Goal: Complete application form

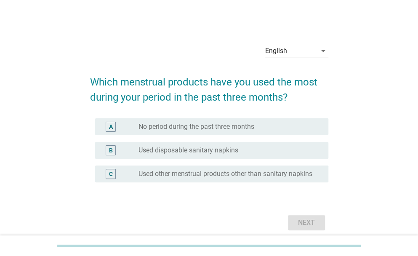
click at [321, 49] on icon "arrow_drop_down" at bounding box center [323, 51] width 10 height 10
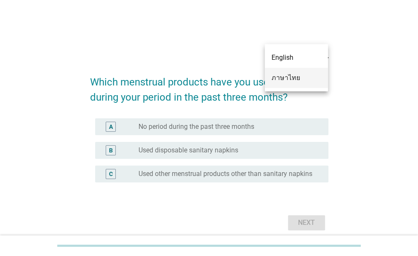
click at [289, 80] on div "ภาษาไทย" at bounding box center [297, 78] width 50 height 10
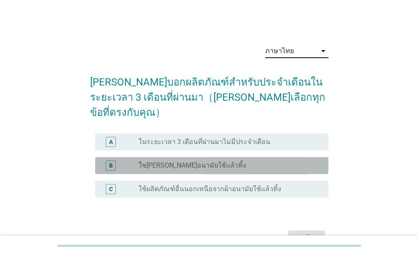
click at [212, 161] on div "radio_button_unchecked ใช[PERSON_NAME]อนามัยใช้แล้วทิ้ง" at bounding box center [227, 165] width 176 height 8
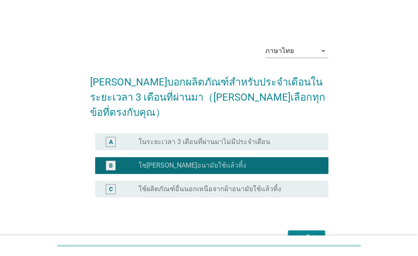
click at [311, 233] on div "ต่อไป" at bounding box center [307, 238] width 24 height 10
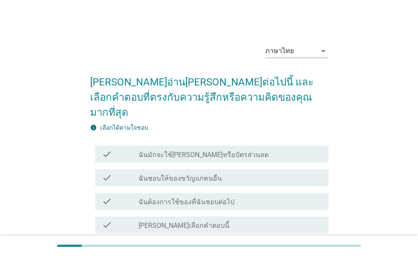
click at [183, 151] on label "ฉันมักจะใช้[PERSON_NAME]หรือบัตรส่วนลด" at bounding box center [204, 155] width 130 height 8
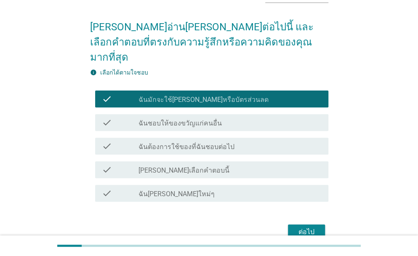
scroll to position [56, 0]
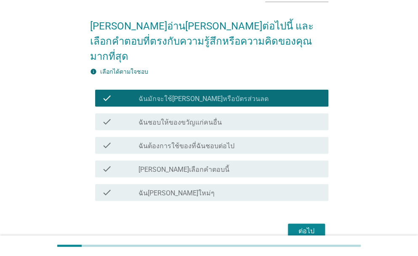
click at [200, 114] on div "check check_box_outline_blank ฉันชอบให้ของขวัญแก่คนอื่น" at bounding box center [211, 121] width 233 height 17
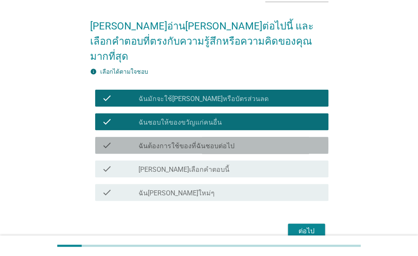
click at [201, 142] on label "ฉันต้องการใช้ของที่ฉันชอบต่อไป" at bounding box center [187, 146] width 96 height 8
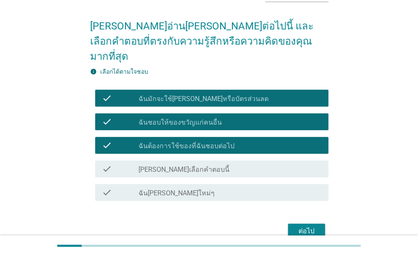
click at [192, 184] on div "check check_box_outline_blank ฉัน[PERSON_NAME]ใหม่ๆ" at bounding box center [211, 192] width 233 height 17
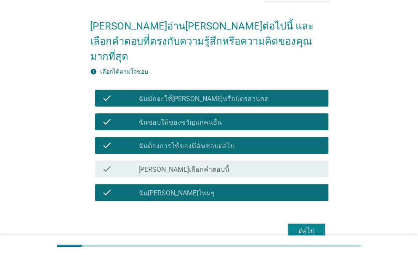
click at [306, 226] on div "ต่อไป" at bounding box center [307, 231] width 24 height 10
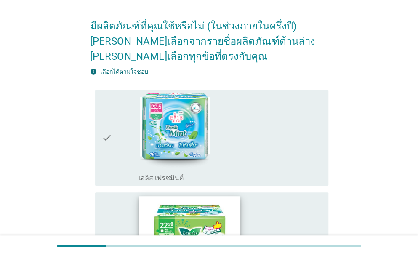
scroll to position [126, 0]
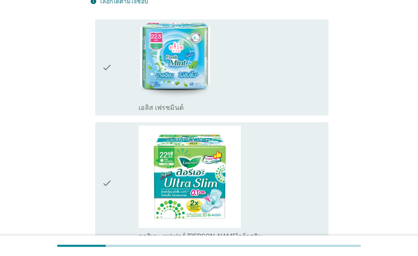
click at [172, 107] on label "เอลิส เฟรชมินต์" at bounding box center [161, 108] width 45 height 8
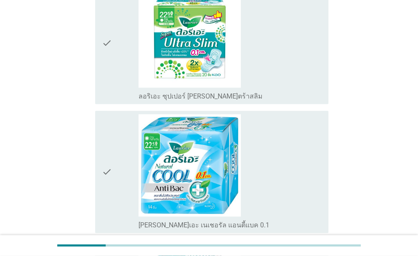
click at [115, 166] on div "check" at bounding box center [120, 171] width 37 height 115
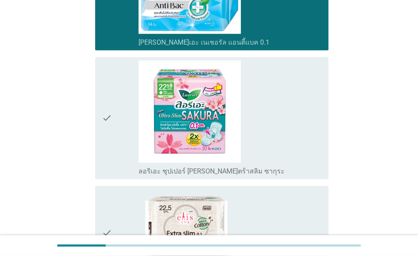
scroll to position [505, 0]
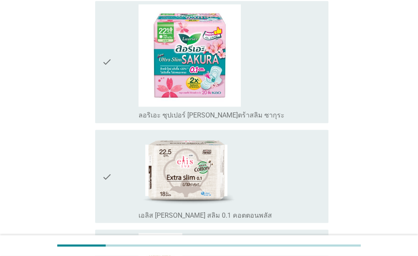
click at [91, 74] on div "check check_box_outline_blank ลอริเอะ ซุปเปอร์ [PERSON_NAME]ตร้าสลิม ซากุระ" at bounding box center [209, 61] width 238 height 129
click at [117, 85] on div "check" at bounding box center [120, 61] width 37 height 115
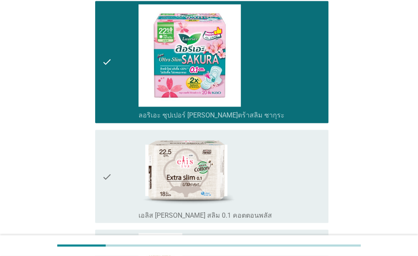
click at [121, 183] on div "check" at bounding box center [120, 176] width 37 height 86
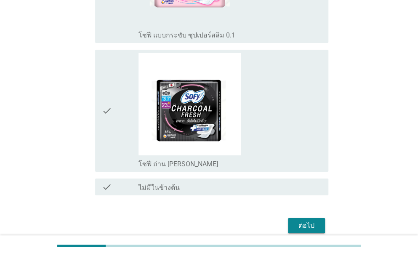
scroll to position [1179, 0]
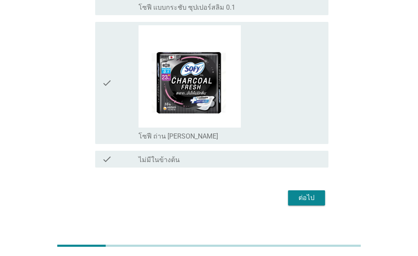
click at [305, 193] on div "ต่อไป" at bounding box center [307, 198] width 24 height 10
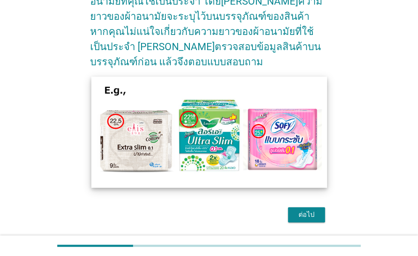
scroll to position [107, 0]
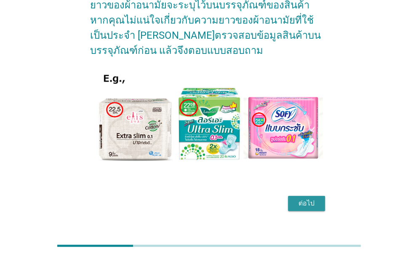
click at [299, 198] on div "ต่อไป" at bounding box center [307, 203] width 24 height 10
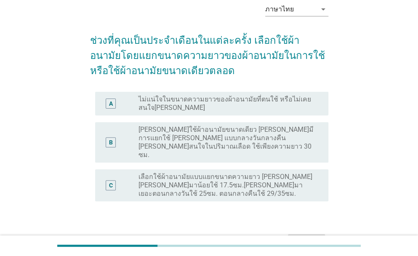
scroll to position [42, 0]
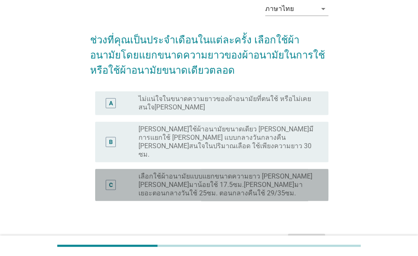
click at [200, 172] on label "เลือกใช้ผ้าอนามัยแบบแยกขนาดความยาว [PERSON_NAME] [PERSON_NAME]มาน้อยใช้ 17.5ซม.…" at bounding box center [227, 184] width 176 height 25
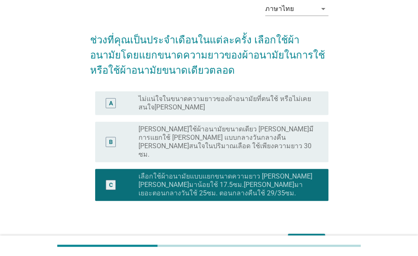
click at [313, 236] on div "ต่อไป" at bounding box center [307, 241] width 24 height 10
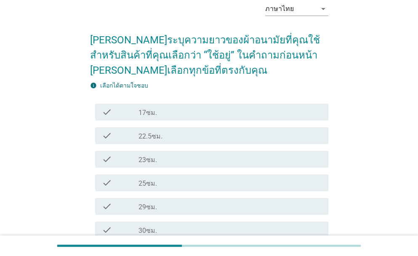
click at [159, 136] on label "22.5ซม." at bounding box center [151, 136] width 24 height 8
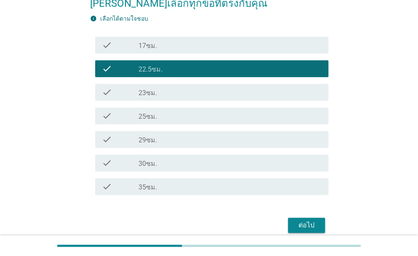
scroll to position [112, 0]
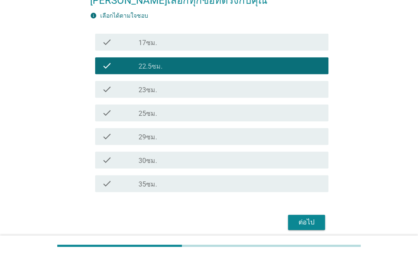
click at [173, 157] on div "check_box_outline_blank 30ซม." at bounding box center [230, 160] width 183 height 10
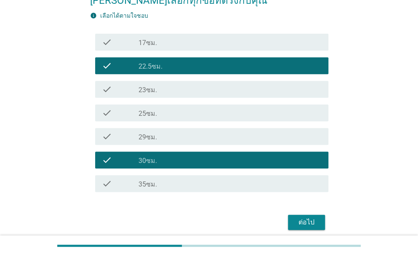
click at [317, 220] on div "ต่อไป" at bounding box center [307, 222] width 24 height 10
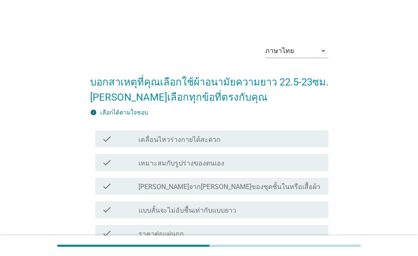
click at [169, 141] on label "เคลื่อนไหวร่างกายได้สะดวก" at bounding box center [180, 140] width 82 height 8
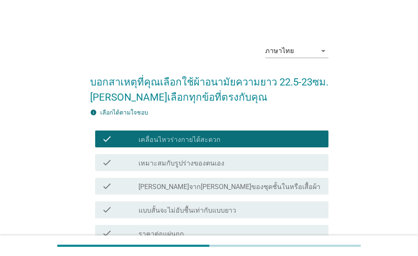
scroll to position [14, 0]
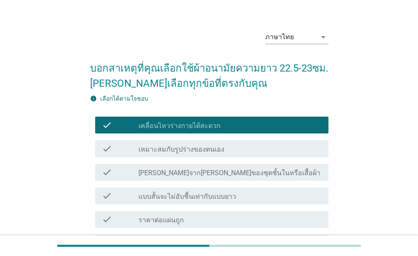
click at [216, 149] on label "เหมาะสมกับรูปร่างของตนเอง" at bounding box center [182, 149] width 86 height 8
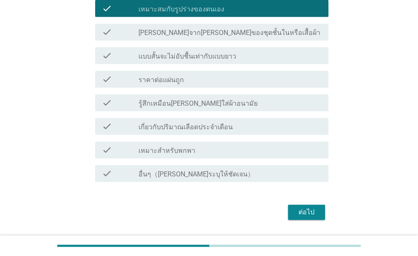
scroll to position [154, 0]
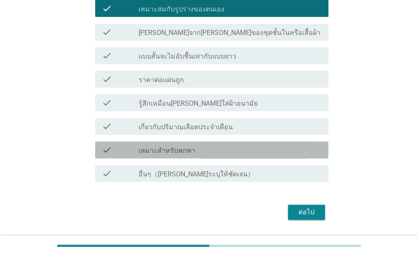
click at [185, 152] on label "เหมาะสำหรับพกพา" at bounding box center [167, 151] width 57 height 8
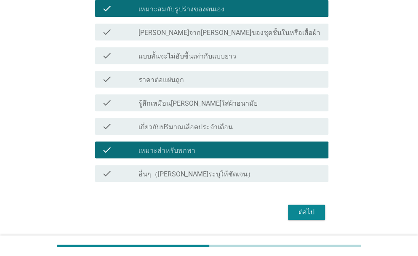
click at [171, 129] on label "เกี่ยวกับปริมาณเลือดประจำเดือน" at bounding box center [186, 127] width 94 height 8
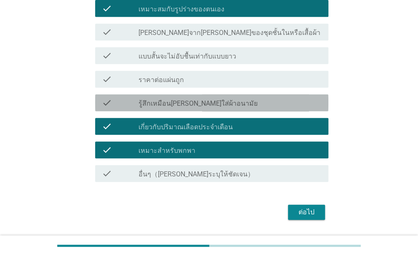
click at [179, 103] on label "รู้สึกเหมือน[PERSON_NAME]ใส่ผ้าอนามัย" at bounding box center [198, 103] width 119 height 8
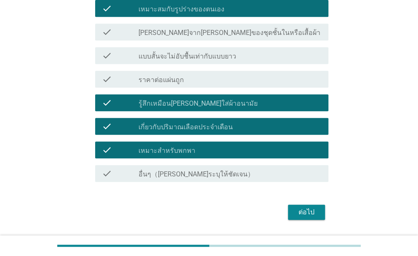
click at [200, 56] on label "แบบสั้นจะไม่อับชื้นเท่ากับแบบยาว" at bounding box center [188, 56] width 98 height 8
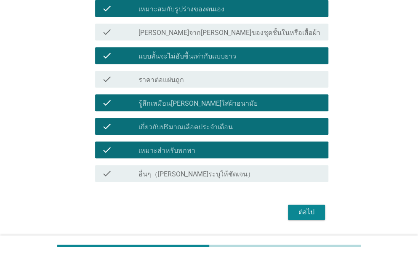
click at [311, 212] on div "ต่อไป" at bounding box center [307, 212] width 24 height 10
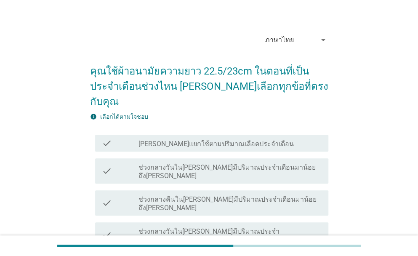
scroll to position [42, 0]
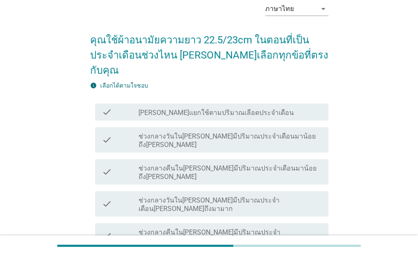
click at [220, 132] on label "ช่วงกลางวันใน[PERSON_NAME]มีปริมาณประจำเดือนมาน้อยถึง[PERSON_NAME]" at bounding box center [230, 140] width 183 height 17
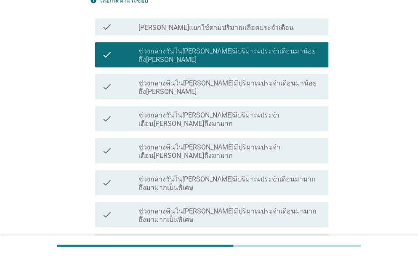
scroll to position [154, 0]
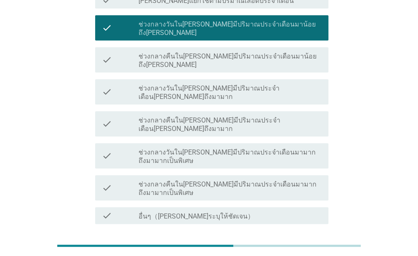
click at [172, 148] on label "ช่วงกลางวันใน[PERSON_NAME]มีปริมาณประจำเดือนมามากถึงมามากเป็นพิเศษ" at bounding box center [230, 156] width 183 height 17
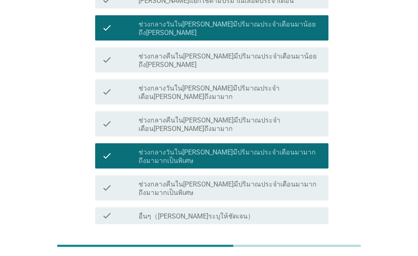
click at [302, 249] on div "ต่อไป" at bounding box center [307, 254] width 24 height 10
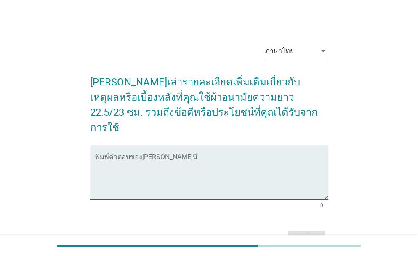
click at [205, 145] on div "พิมพ์คำตอบของ[PERSON_NAME]นี่" at bounding box center [211, 172] width 233 height 54
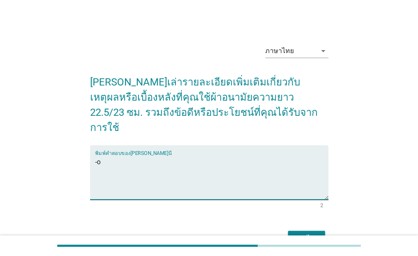
type textarea "-"
type textarea "ขนาดพอดี เหมาะสำหรับใช่เวลากลางวัน ไม่อับชื้น"
click at [307, 233] on div "ต่อไป" at bounding box center [307, 238] width 24 height 10
